Goal: Task Accomplishment & Management: Use online tool/utility

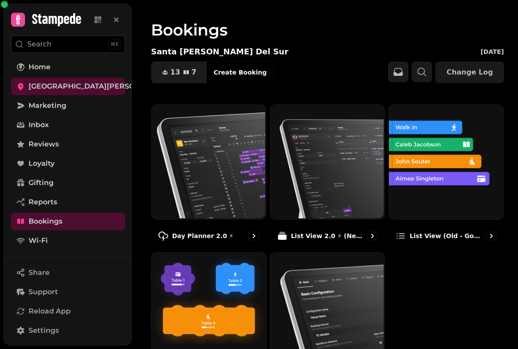
click at [454, 203] on img at bounding box center [445, 161] width 114 height 114
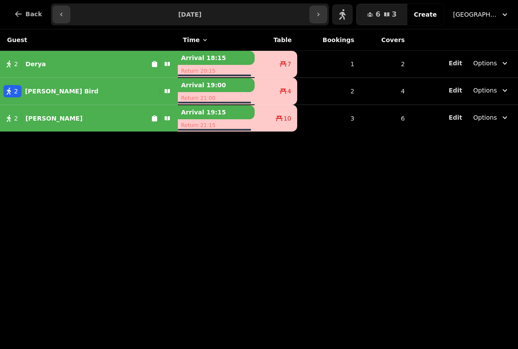
click at [352, 18] on button "button" at bounding box center [342, 14] width 20 height 20
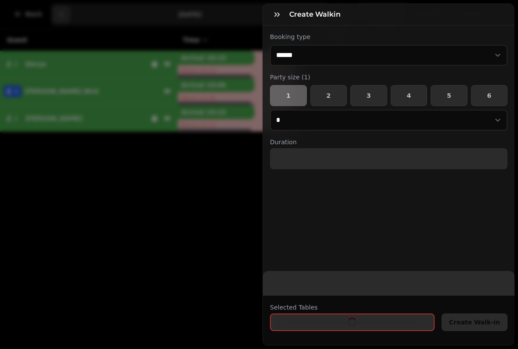
select select "****"
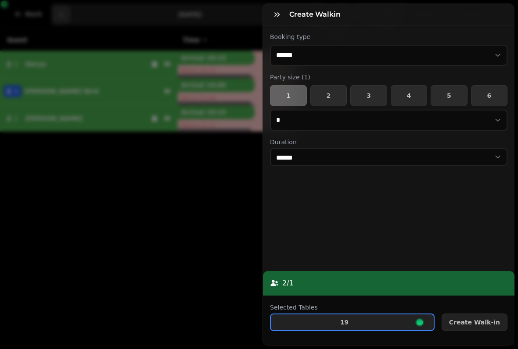
click at [331, 95] on span "2" at bounding box center [329, 96] width 22 height 6
click at [474, 319] on span "Create Walk-in" at bounding box center [474, 322] width 51 height 6
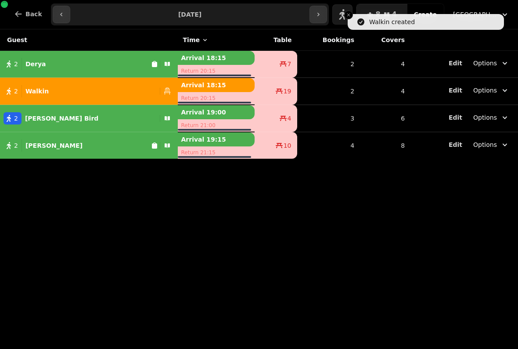
click at [405, 276] on div "Guest Time Table Bookings Covers 2 Derya Arrival 18:15 Return 20:15 7 2 4 Edit …" at bounding box center [259, 189] width 518 height 320
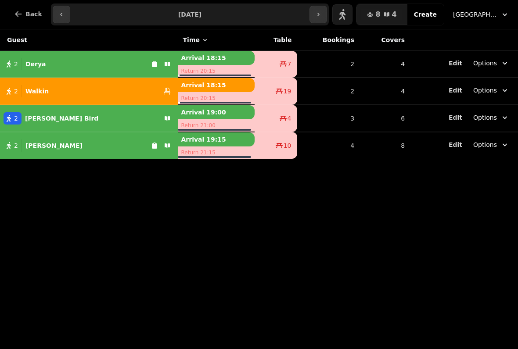
click at [86, 64] on div "2 Derya" at bounding box center [75, 64] width 151 height 12
select select "**********"
select select "*"
select select "****"
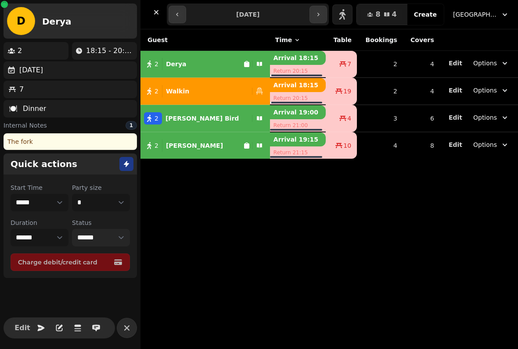
click at [112, 233] on select "**********" at bounding box center [101, 238] width 58 height 18
select select "*******"
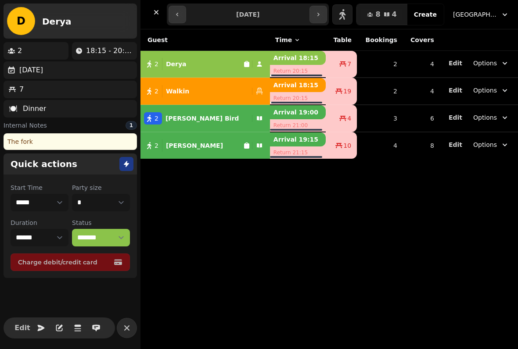
click at [241, 218] on div "Guest Time Table Bookings Covers 2 Derya Arrival 18:15 Return 20:15 7 2 4 Edit …" at bounding box center [328, 189] width 377 height 320
click at [235, 225] on div "Guest Time Table Bookings Covers 2 Derya Arrival 18:15 Return 20:15 7 2 4 Edit …" at bounding box center [328, 189] width 377 height 320
click at [232, 229] on div "Guest Time Table Bookings Covers 2 Derya Arrival 18:15 Return 20:15 7 2 4 Edit …" at bounding box center [328, 189] width 377 height 320
click at [153, 13] on icon "button" at bounding box center [156, 12] width 9 height 9
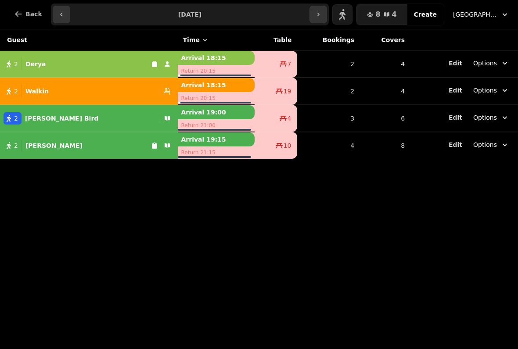
click at [9, 73] on button "2 Derya" at bounding box center [89, 64] width 178 height 21
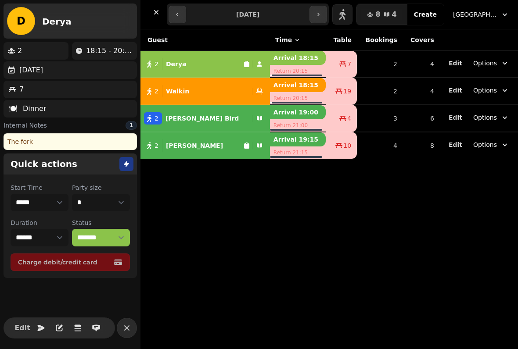
click at [207, 225] on div "Guest Time Table Bookings Covers 2 Derya Arrival 18:15 Return 20:15 7 2 4 Edit …" at bounding box center [328, 189] width 377 height 320
click at [149, 64] on icon "button" at bounding box center [149, 64] width 4 height 7
click at [124, 237] on select "**********" at bounding box center [101, 238] width 58 height 18
click at [219, 244] on div "Guest Time Table Bookings Covers 2 Derya Arrival 18:15 Return 20:15 7 2 4 Edit …" at bounding box center [328, 189] width 377 height 320
click at [199, 249] on div "Guest Time Table Bookings Covers 2 Derya Arrival 18:15 Return 20:15 7 2 4 Edit …" at bounding box center [328, 189] width 377 height 320
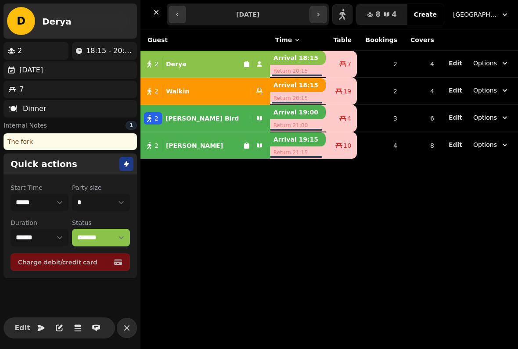
click at [186, 256] on div "Guest Time Table Bookings Covers 2 Derya Arrival 18:15 Return 20:15 7 2 4 Edit …" at bounding box center [328, 189] width 377 height 320
click at [128, 332] on button "button" at bounding box center [127, 328] width 20 height 20
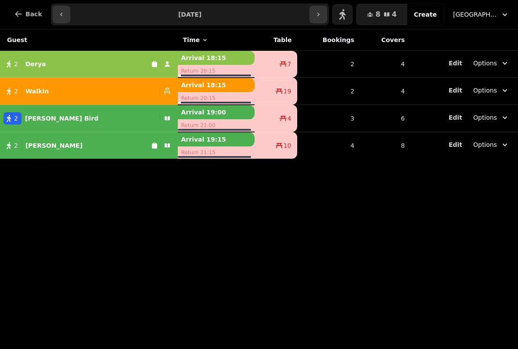
click at [33, 11] on span "Back" at bounding box center [33, 14] width 17 height 6
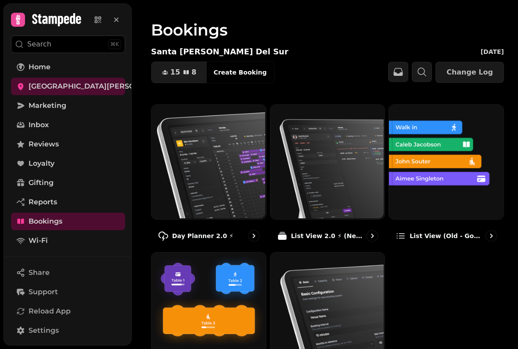
click at [363, 189] on img at bounding box center [326, 161] width 114 height 114
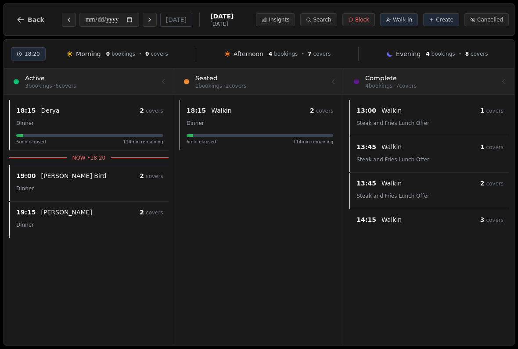
click at [41, 10] on button "Back" at bounding box center [30, 19] width 42 height 21
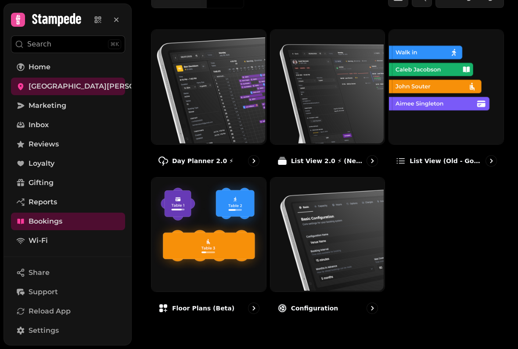
scroll to position [78, 0]
click at [211, 264] on img at bounding box center [207, 234] width 114 height 114
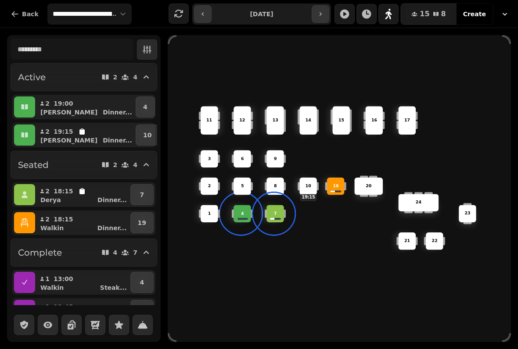
click at [22, 220] on icon "button" at bounding box center [24, 222] width 9 height 9
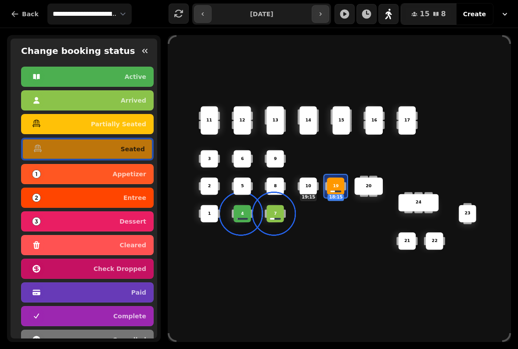
click at [277, 297] on div "6 14 4 8 5 20 24 19 18:15 17 9 15 1 21 3 16 22 10 19:15 11 2 7 23 13 12" at bounding box center [339, 188] width 343 height 275
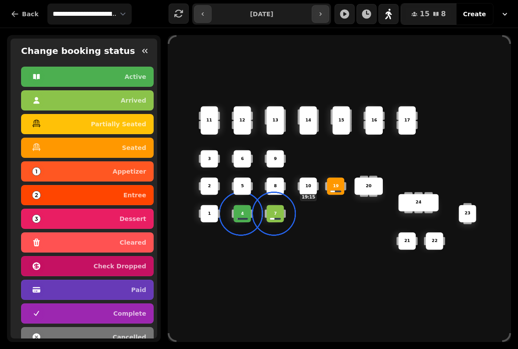
click at [295, 287] on div "6 14 4 8 5 20 24 19 17 9 15 1 21 3 16 22 10 19:15 11 2 7 23 13 12" at bounding box center [339, 188] width 343 height 275
click at [142, 51] on icon "button" at bounding box center [144, 51] width 5 height 4
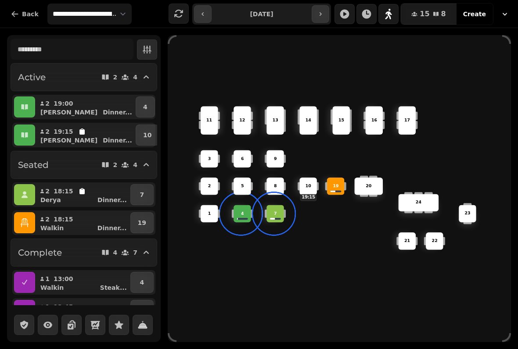
click at [339, 183] on div "19" at bounding box center [335, 186] width 17 height 6
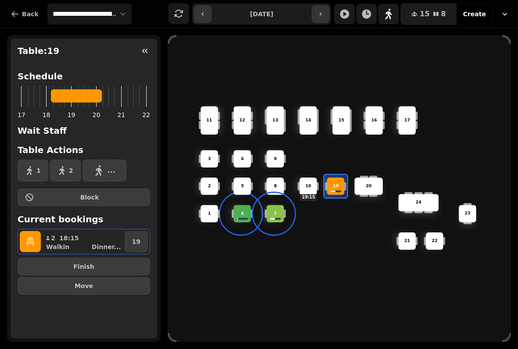
click at [121, 270] on button "Finish" at bounding box center [84, 267] width 132 height 18
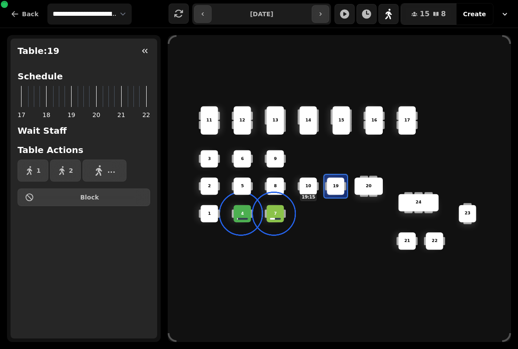
click at [263, 282] on div "6 14 4 8 5 20 24 19 17 9 15 1 21 3 16 22 10 19:15 11 2 7 23 13 12" at bounding box center [339, 188] width 343 height 275
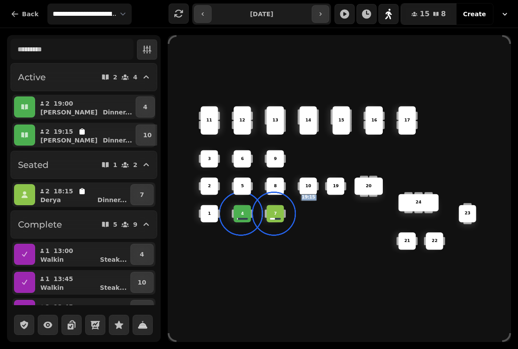
click at [26, 197] on icon "button" at bounding box center [24, 195] width 6 height 7
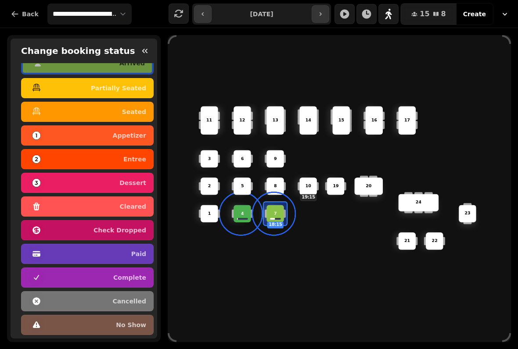
scroll to position [44, 0]
click at [352, 260] on div "6 14 4 8 5 20 24 19 17 9 15 1 21 3 16 22 10 19:15 11 2 7 18:15 23 13 12" at bounding box center [339, 188] width 343 height 275
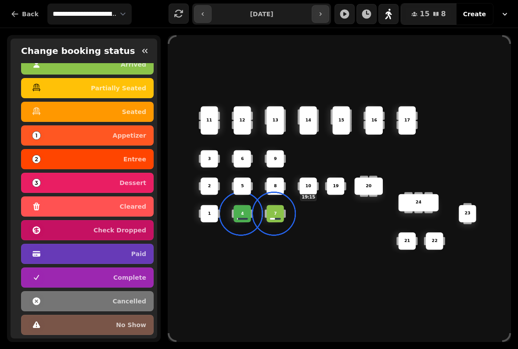
scroll to position [41, 0]
click at [236, 214] on div "4" at bounding box center [242, 214] width 18 height 18
click at [138, 53] on button "button" at bounding box center [145, 51] width 18 height 18
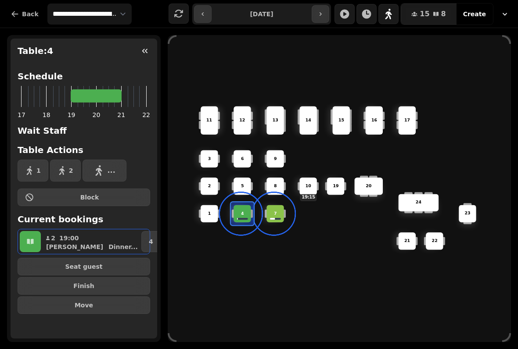
click at [228, 254] on div "6 14 4 8 5 20 24 19 17 9 15 1 21 3 16 22 10 19:15 11 2 7 23 13 12" at bounding box center [339, 188] width 343 height 275
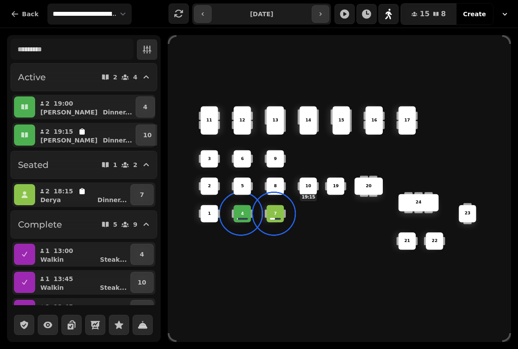
click at [29, 200] on button "button" at bounding box center [24, 194] width 21 height 21
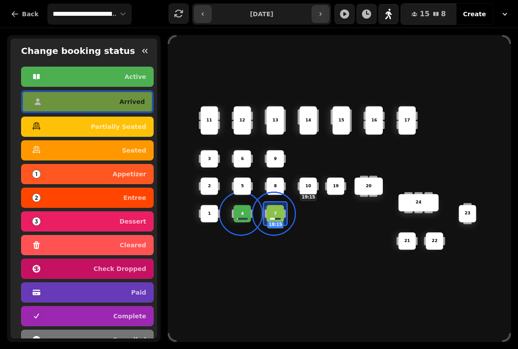
click at [137, 147] on p "seated" at bounding box center [134, 150] width 24 height 6
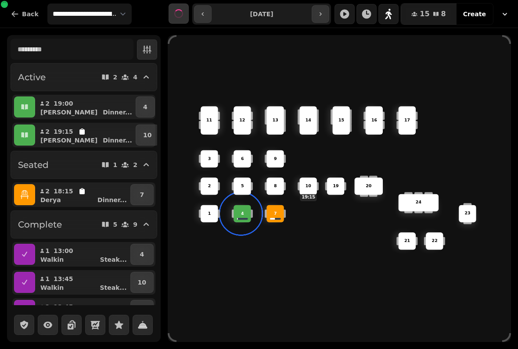
click at [292, 266] on div "6 14 4 8 5 20 24 19 17 9 15 1 21 3 16 22 10 19:15 11 2 7 23 13 12" at bounding box center [339, 188] width 343 height 275
click at [78, 98] on button "2 19:00 [PERSON_NAME] ..." at bounding box center [85, 106] width 97 height 21
select select "**********"
select select "*"
select select "****"
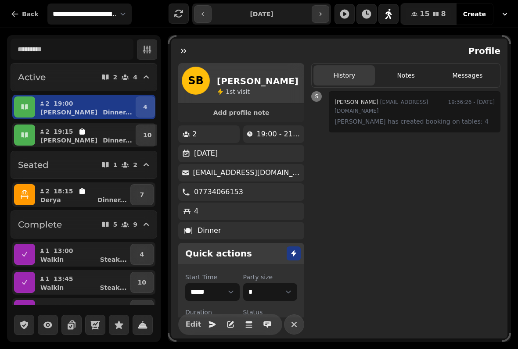
click at [91, 108] on div "[PERSON_NAME] ..." at bounding box center [89, 112] width 90 height 9
click at [107, 104] on button "2 19:00 [PERSON_NAME] ..." at bounding box center [85, 106] width 97 height 21
click at [46, 104] on p "2" at bounding box center [47, 103] width 5 height 9
click at [190, 53] on button "button" at bounding box center [184, 51] width 18 height 18
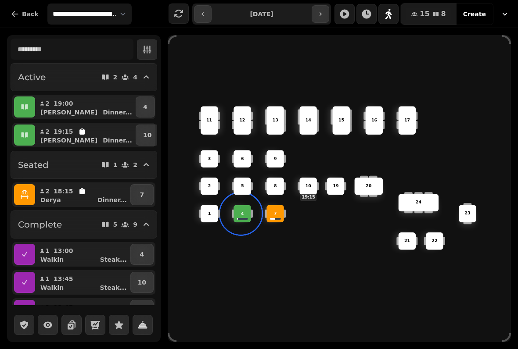
click at [143, 198] on p "7" at bounding box center [142, 194] width 4 height 9
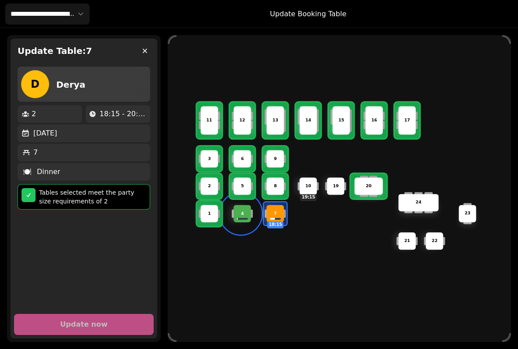
click at [307, 179] on div "10 19:15" at bounding box center [308, 187] width 18 height 18
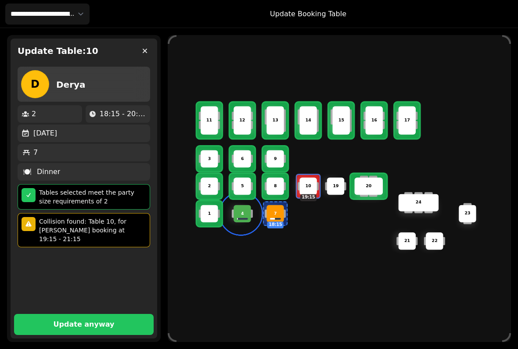
click at [79, 321] on p "Update anyway" at bounding box center [84, 324] width 61 height 7
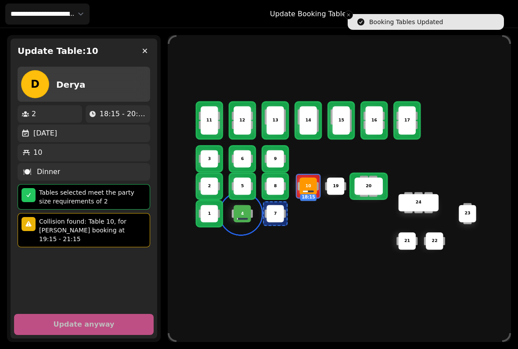
click at [150, 51] on button "button" at bounding box center [145, 51] width 18 height 18
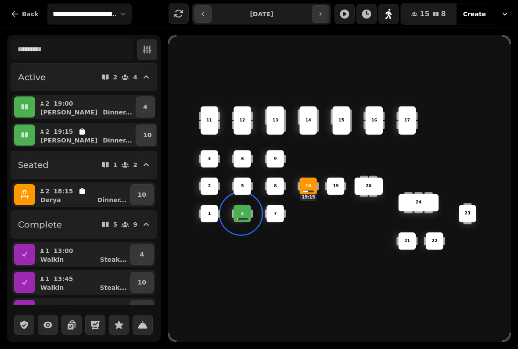
click at [146, 145] on button "10" at bounding box center [147, 135] width 23 height 21
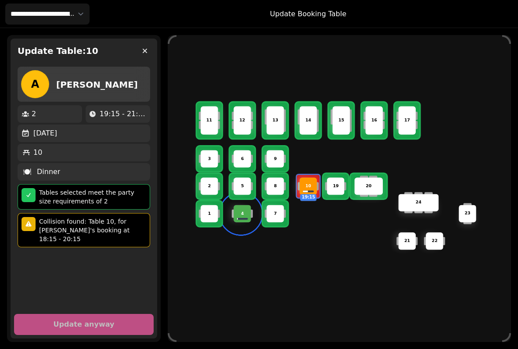
click at [215, 192] on div "2" at bounding box center [209, 187] width 18 height 18
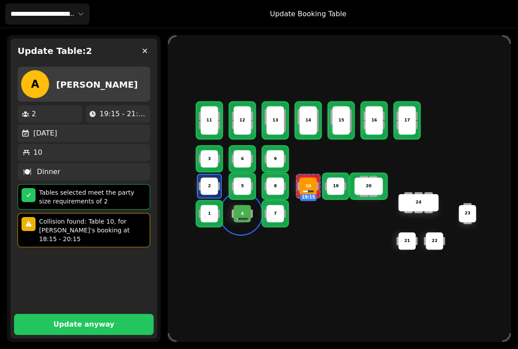
click at [105, 323] on p "Update anyway" at bounding box center [84, 324] width 61 height 7
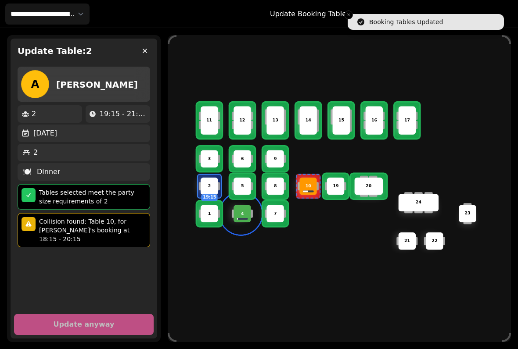
click at [113, 334] on div "Update Table: 2 A Alexander 2 19:15 - 21:15 [DATE] 2 🍽️ Dinner Tables selected …" at bounding box center [83, 188] width 153 height 307
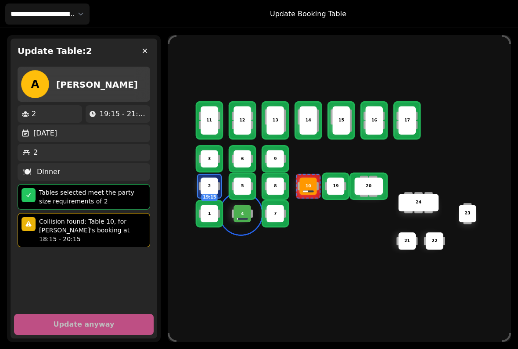
click at [147, 51] on icon "button" at bounding box center [144, 50] width 9 height 9
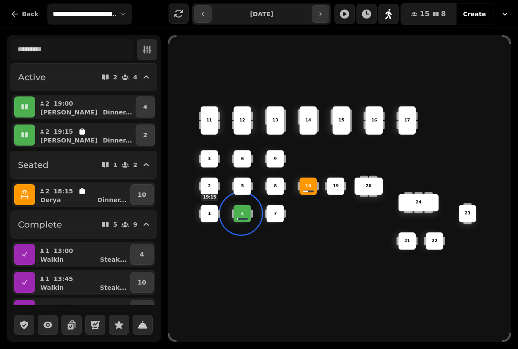
click at [144, 106] on button "4" at bounding box center [145, 106] width 19 height 21
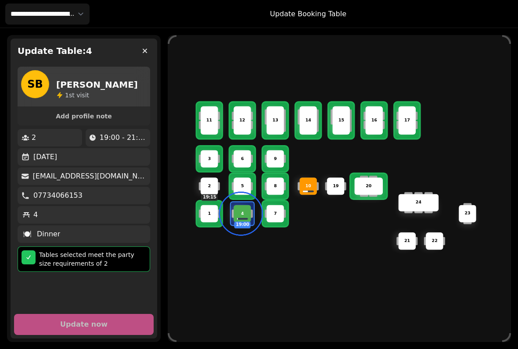
click at [213, 186] on div "2" at bounding box center [209, 186] width 17 height 6
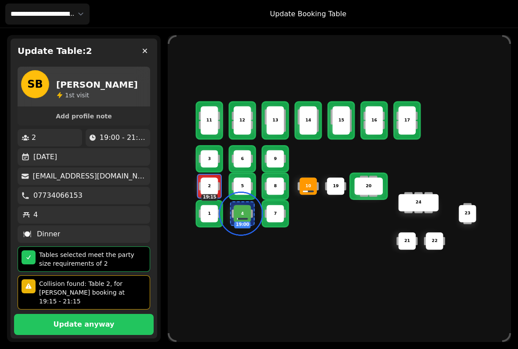
click at [103, 324] on button "Update anyway" at bounding box center [83, 324] width 139 height 21
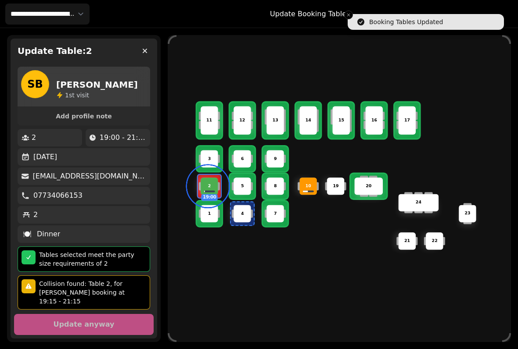
click at [144, 64] on div "Update Table: 2 SB [PERSON_NAME] 1 st visit Add profile note 2 19:00 - 21:00 [D…" at bounding box center [84, 189] width 146 height 300
click at [148, 50] on icon "button" at bounding box center [144, 50] width 9 height 9
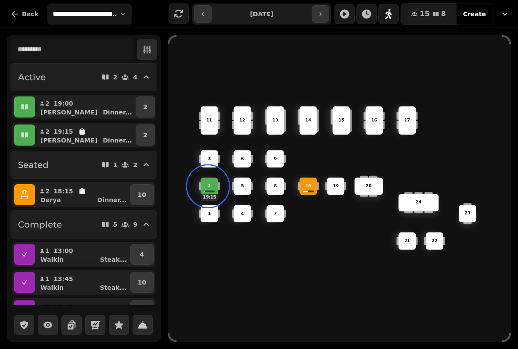
click at [32, 105] on button "button" at bounding box center [24, 106] width 21 height 21
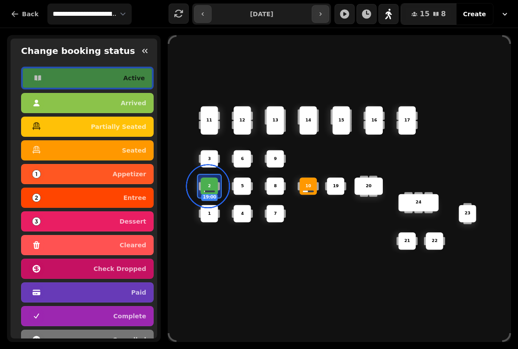
click at [136, 150] on p "seated" at bounding box center [134, 150] width 24 height 6
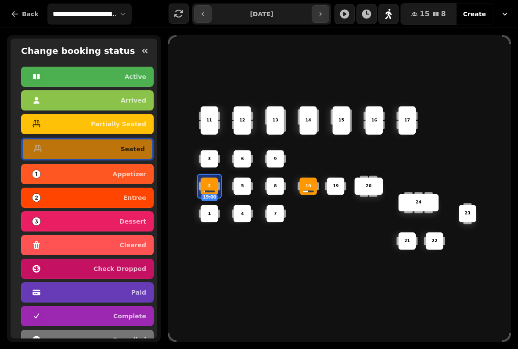
click at [237, 284] on div "6 14 4 8 5 20 24 19 17 9 15 1 21 3 16 22 10 11 2 19:00 7 23 13 12" at bounding box center [339, 188] width 343 height 275
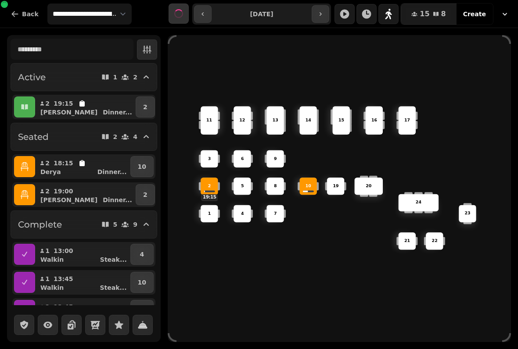
click at [247, 290] on div "6 14 4 8 5 20 24 19 17 9 15 1 21 3 16 22 10 11 2 19:15 7 23 13 12" at bounding box center [339, 188] width 343 height 275
click at [397, 5] on button "button" at bounding box center [388, 14] width 20 height 20
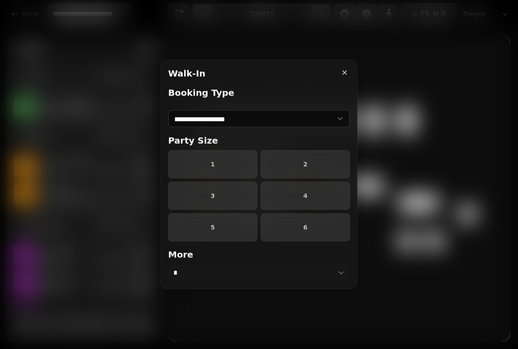
click at [227, 169] on button "1" at bounding box center [212, 164] width 89 height 28
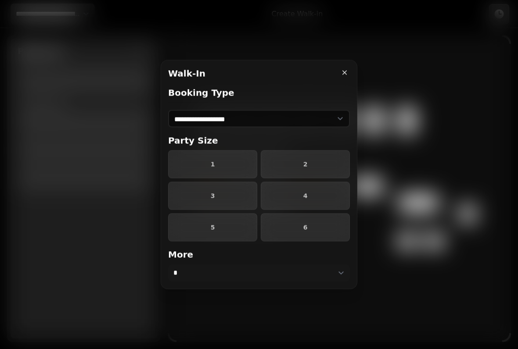
select select "****"
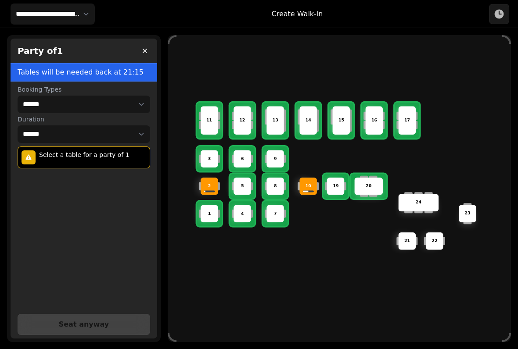
click at [245, 156] on div "6" at bounding box center [242, 159] width 17 height 6
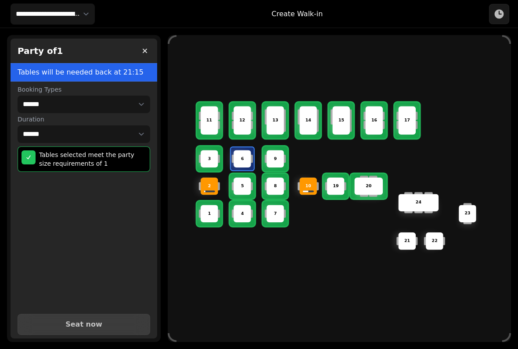
click at [113, 321] on span "Seat now" at bounding box center [84, 324] width 111 height 7
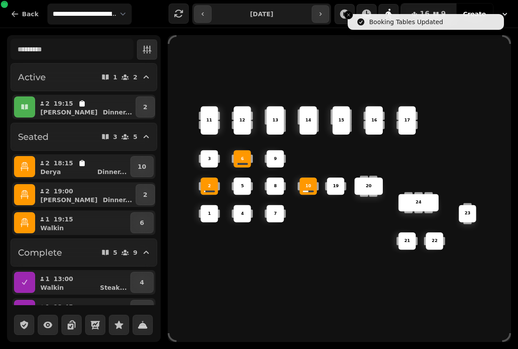
click at [254, 295] on div "6 14 4 8 5 20 24 19 17 9 15 1 21 3 16 22 10 11 2 7 23 13 12" at bounding box center [339, 188] width 343 height 275
select select "****"
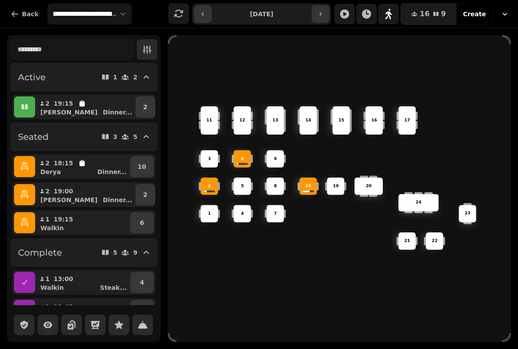
select select "****"
click at [392, 14] on icon "button" at bounding box center [388, 14] width 7 height 11
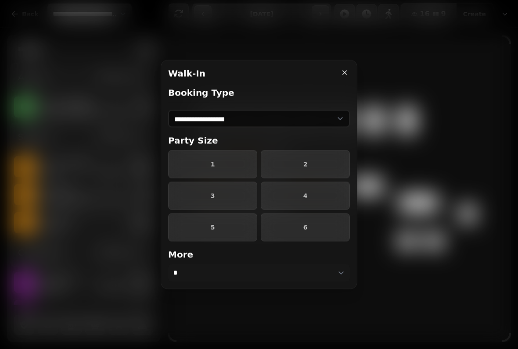
click at [316, 161] on button "2" at bounding box center [305, 164] width 89 height 28
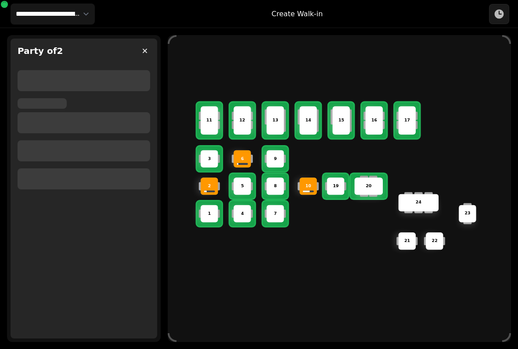
select select "****"
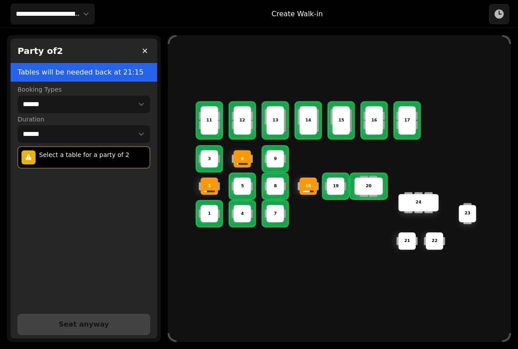
click at [346, 175] on div at bounding box center [335, 186] width 25 height 25
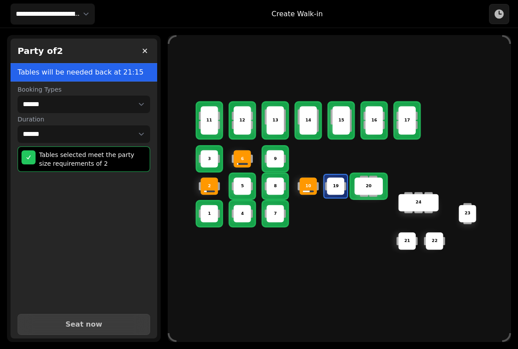
click at [59, 321] on span "Seat now" at bounding box center [84, 324] width 111 height 7
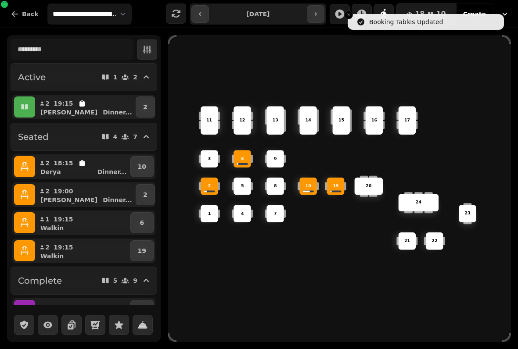
click at [370, 296] on div "6 14 4 8 5 20 24 19 17 9 15 1 21 3 16 22 10 11 2 7 23 13 12" at bounding box center [339, 188] width 343 height 275
select select "****"
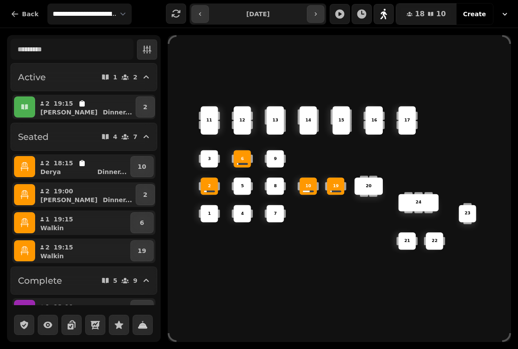
click at [143, 109] on p "2" at bounding box center [145, 107] width 4 height 9
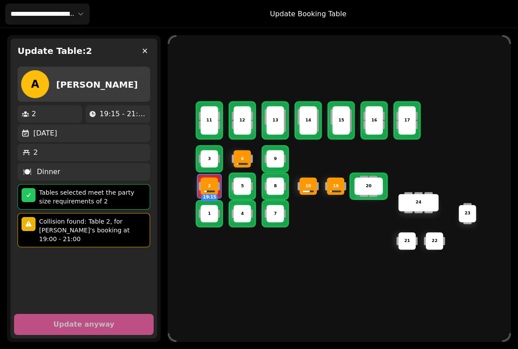
click at [209, 128] on div "11" at bounding box center [209, 120] width 18 height 29
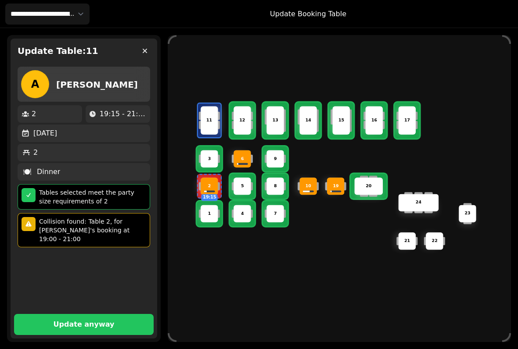
click at [90, 324] on button "Update anyway" at bounding box center [83, 324] width 139 height 21
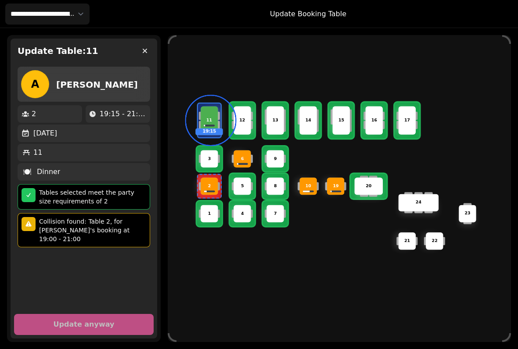
click at [153, 49] on button "button" at bounding box center [145, 51] width 18 height 18
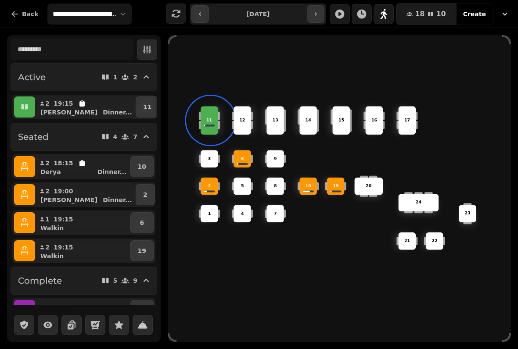
click at [387, 18] on icon "button" at bounding box center [383, 14] width 7 height 11
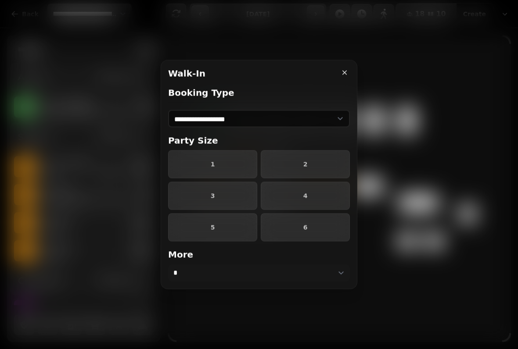
click at [293, 165] on span "2" at bounding box center [305, 164] width 74 height 6
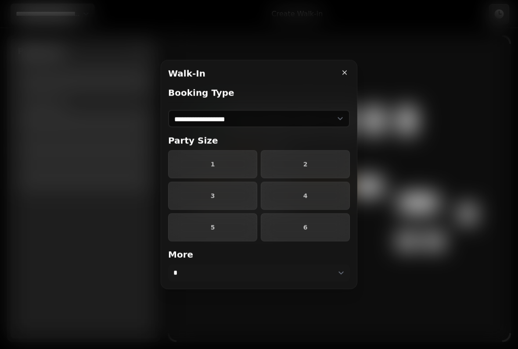
select select "****"
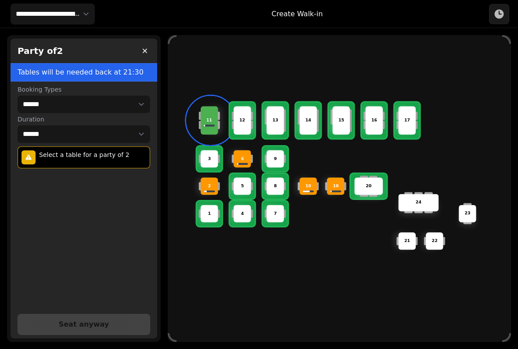
click at [209, 156] on p "3" at bounding box center [209, 159] width 3 height 6
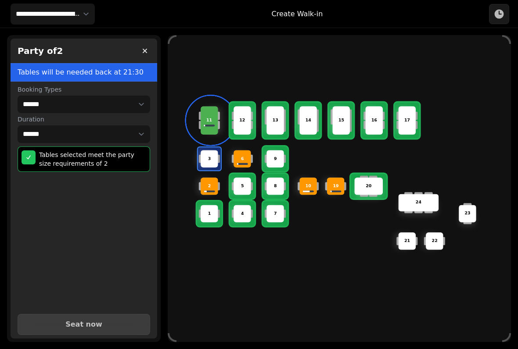
click at [100, 321] on span "Seat now" at bounding box center [84, 324] width 111 height 7
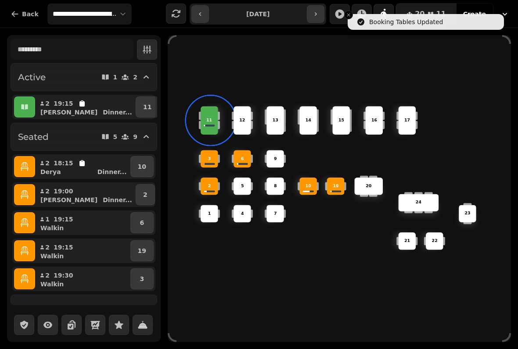
click at [283, 282] on div "6 14 4 8 5 20 24 19 17 9 15 1 21 3 16 22 10 11 2 7 23 13 12" at bounding box center [339, 188] width 343 height 275
select select "****"
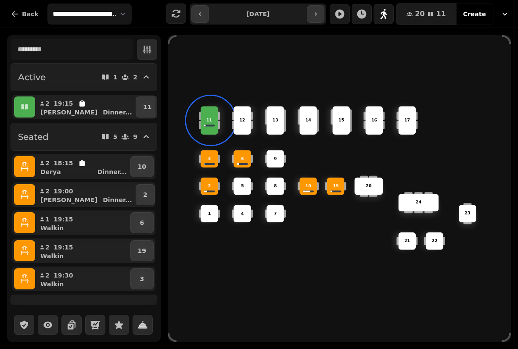
click at [27, 111] on icon "button" at bounding box center [24, 107] width 9 height 9
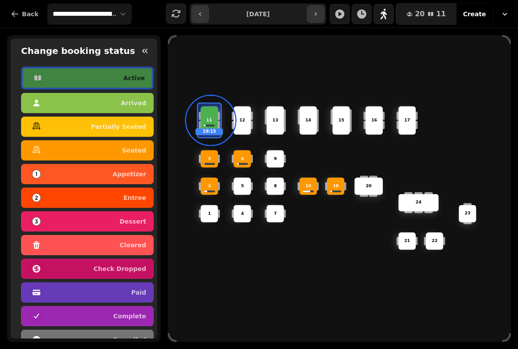
click at [146, 151] on button "seated" at bounding box center [87, 150] width 132 height 20
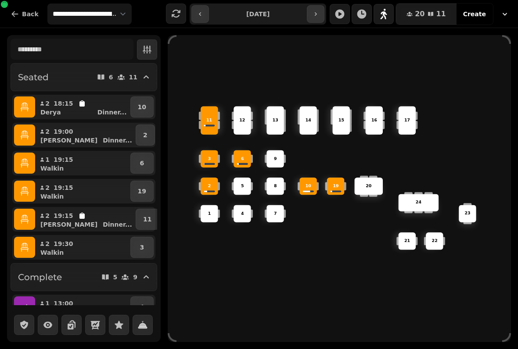
click at [258, 295] on div "6 14 4 8 5 20 24 19 17 9 15 1 21 3 16 22 10 11 2 7 23 13 12" at bounding box center [339, 188] width 343 height 275
click at [386, 12] on icon "button" at bounding box center [383, 14] width 7 height 11
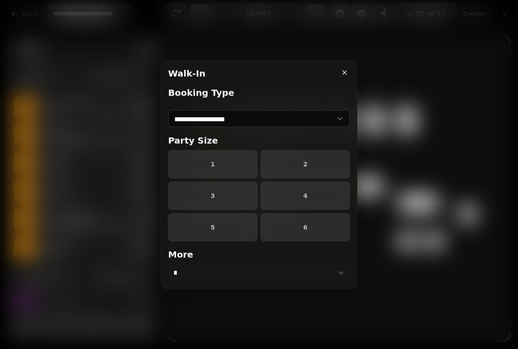
click at [325, 160] on button "2" at bounding box center [305, 164] width 89 height 28
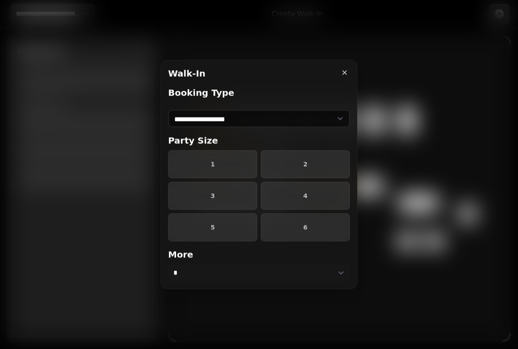
select select "****"
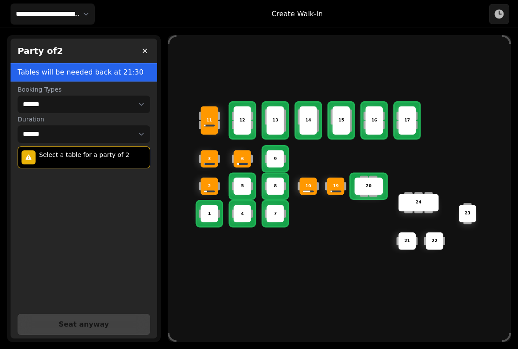
click at [243, 122] on div "12" at bounding box center [242, 120] width 18 height 29
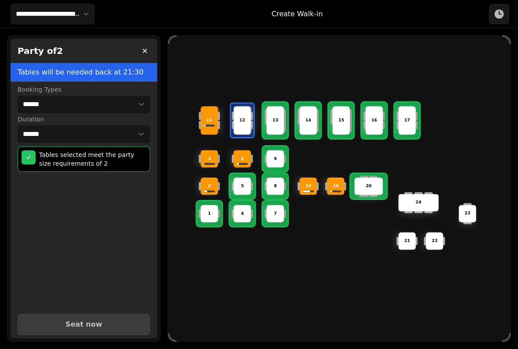
click at [119, 314] on button "Seat now" at bounding box center [84, 324] width 132 height 21
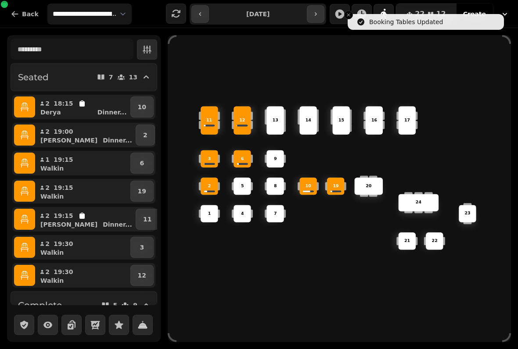
click at [261, 298] on div "6 14 4 8 5 20 24 19 17 9 15 1 21 3 16 22 10 11 2 7 23 13 12" at bounding box center [339, 188] width 343 height 275
select select "****"
